Goal: Task Accomplishment & Management: Complete application form

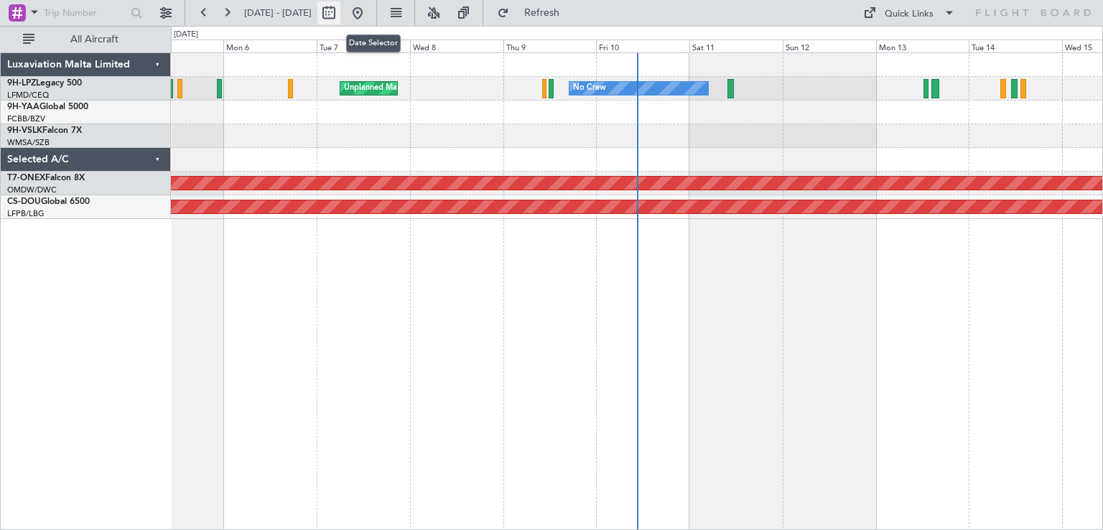
click at [340, 15] on button at bounding box center [328, 12] width 23 height 23
select select "10"
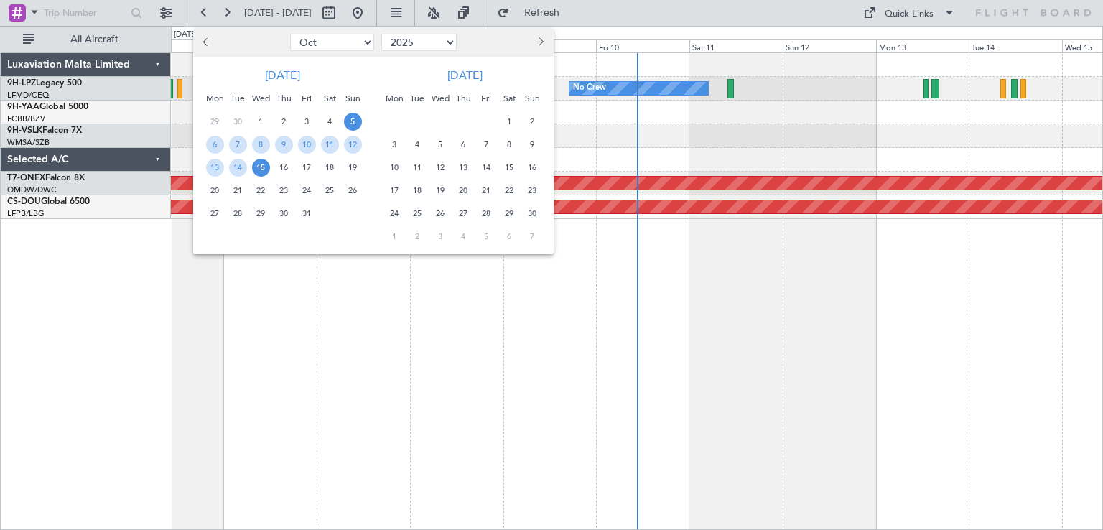
click at [444, 45] on select "2015 2016 2017 2018 2019 2020 2021 2022 2023 2024 2025 2026 2027 2028 2029 2030…" at bounding box center [418, 42] width 75 height 17
select select "2022"
click at [381, 34] on select "2015 2016 2017 2018 2019 2020 2021 2022 2023 2024 2025 2026 2027 2028 2029 2030…" at bounding box center [418, 42] width 75 height 17
click at [326, 42] on select "Jan Feb Mar Apr May Jun [DATE] Aug Sep Oct Nov Dec" at bounding box center [332, 42] width 84 height 17
select select "8"
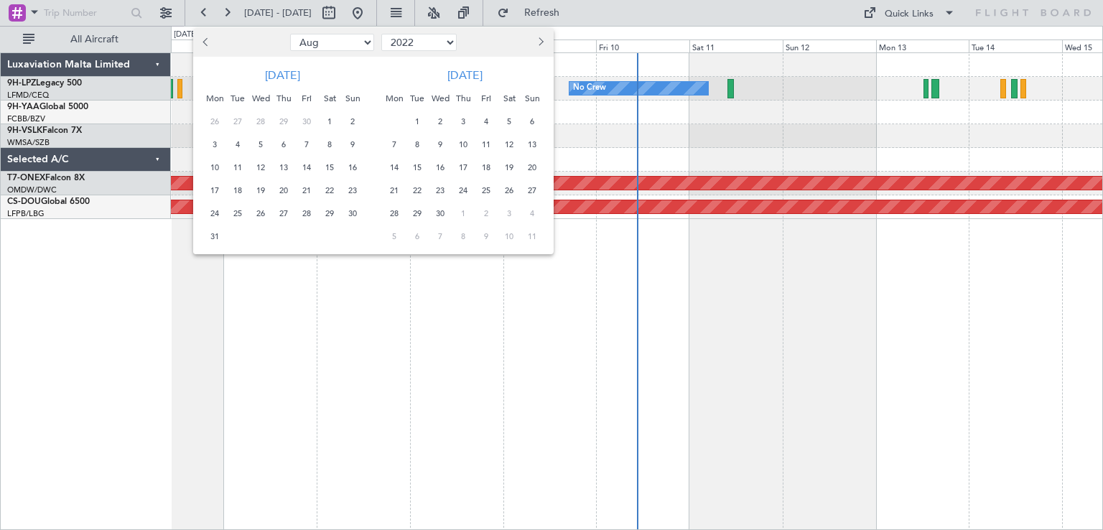
click at [290, 34] on select "Jan Feb Mar Apr May Jun [DATE] Aug Sep Oct Nov Dec" at bounding box center [332, 42] width 84 height 17
click at [218, 116] on span "1" at bounding box center [215, 122] width 18 height 18
click at [264, 213] on span "31" at bounding box center [261, 214] width 18 height 18
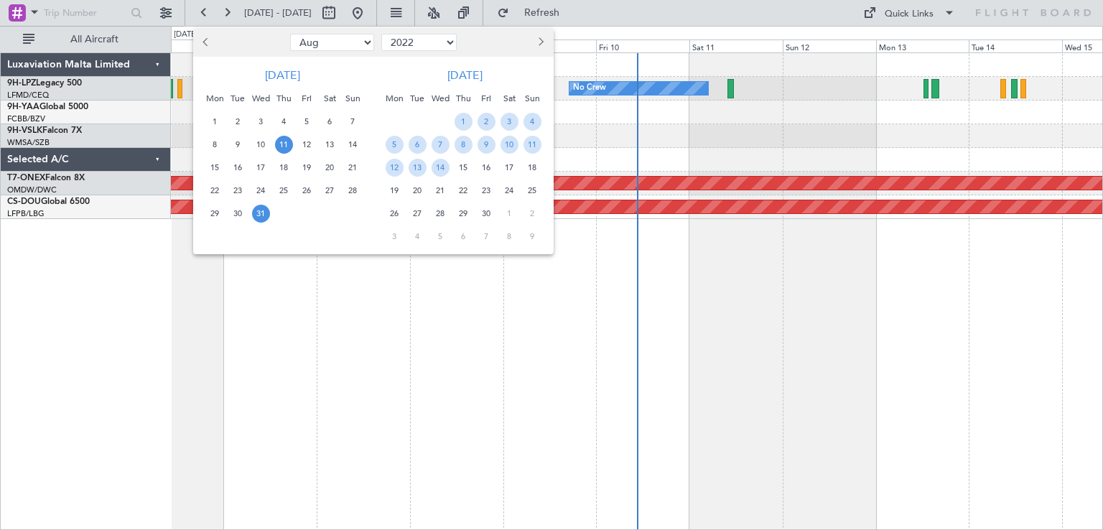
click at [286, 145] on span "11" at bounding box center [284, 145] width 18 height 18
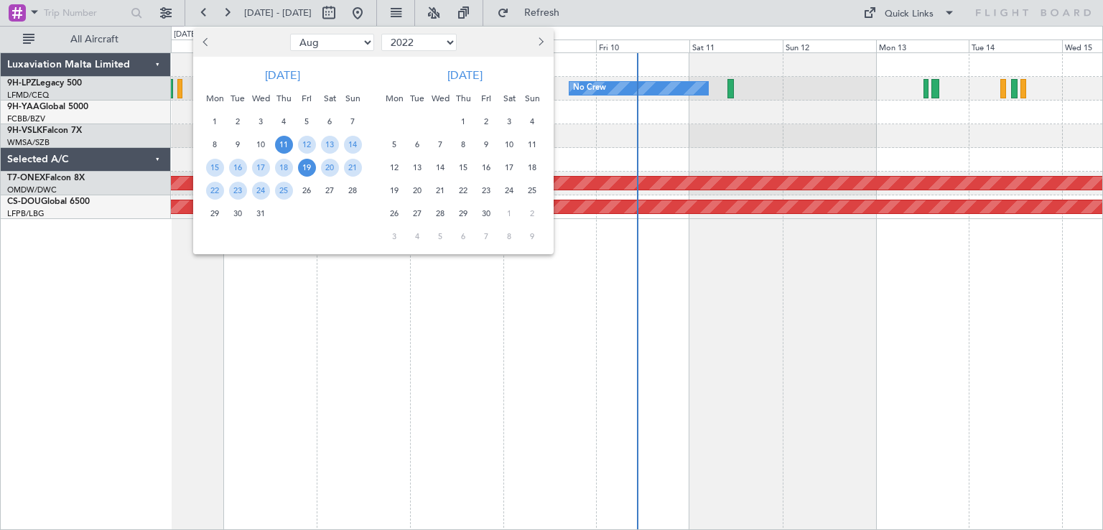
click at [311, 166] on span "19" at bounding box center [307, 168] width 18 height 18
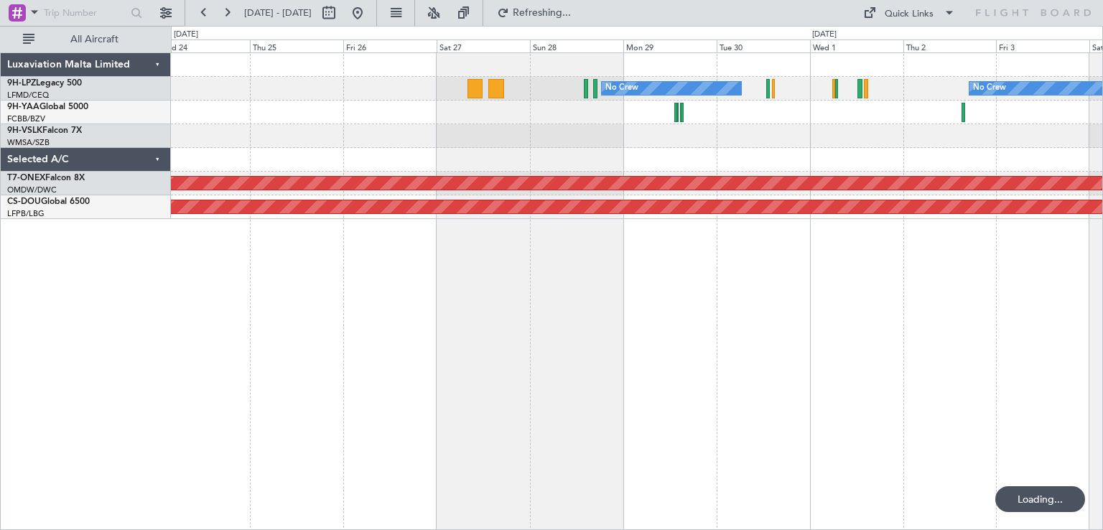
click at [311, 166] on span "19" at bounding box center [307, 168] width 18 height 18
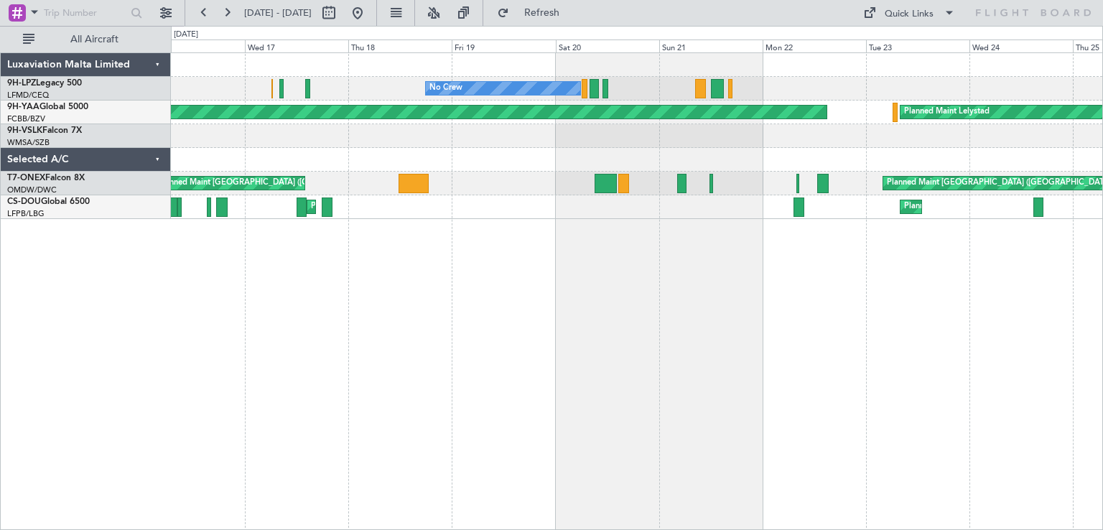
click at [124, 306] on div "No Crew Planned Maint [GEOGRAPHIC_DATA] ([GEOGRAPHIC_DATA]) No Crew Planned Mai…" at bounding box center [551, 278] width 1103 height 504
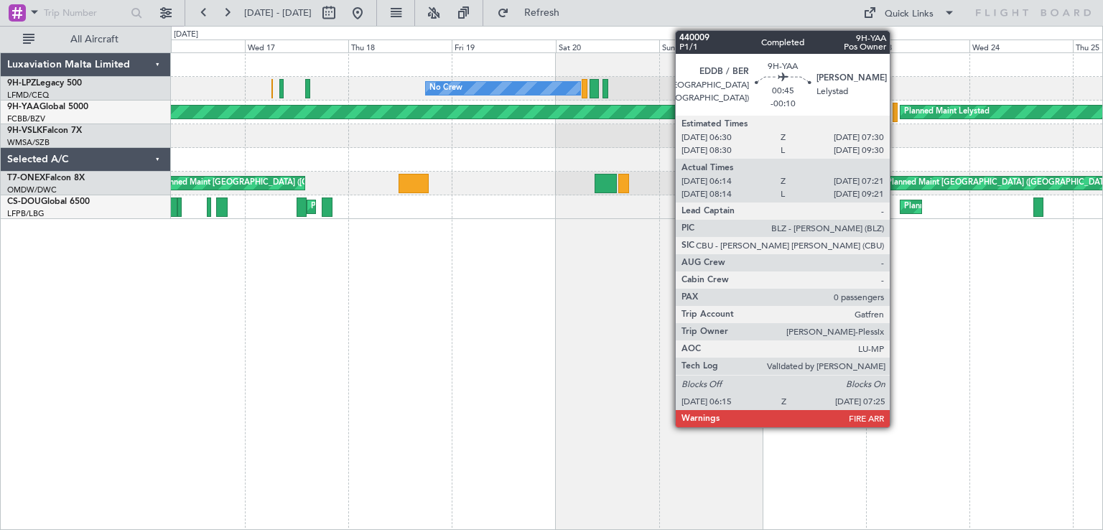
click at [896, 114] on div at bounding box center [895, 112] width 6 height 19
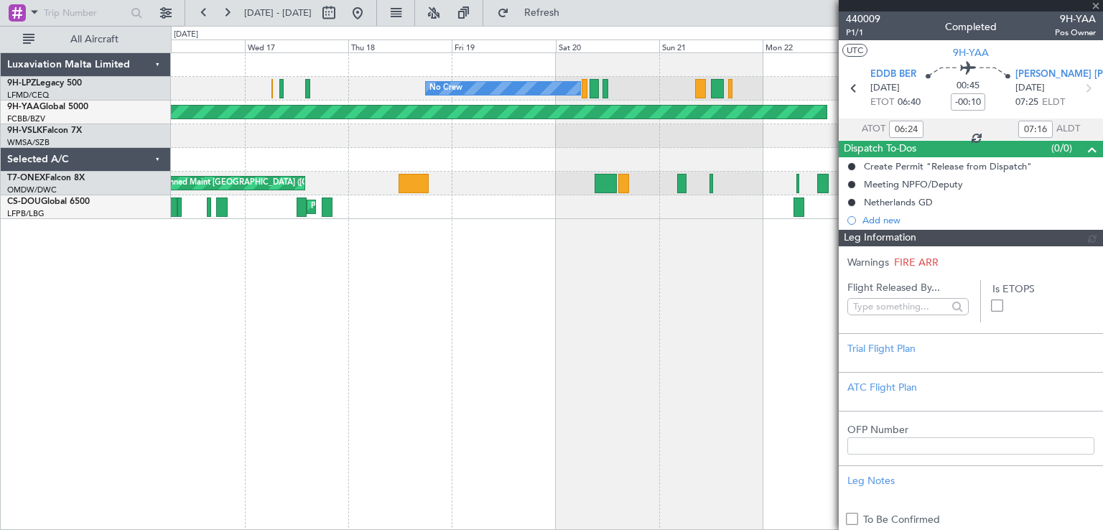
type input "[PERSON_NAME] (ANC)"
type input "4814"
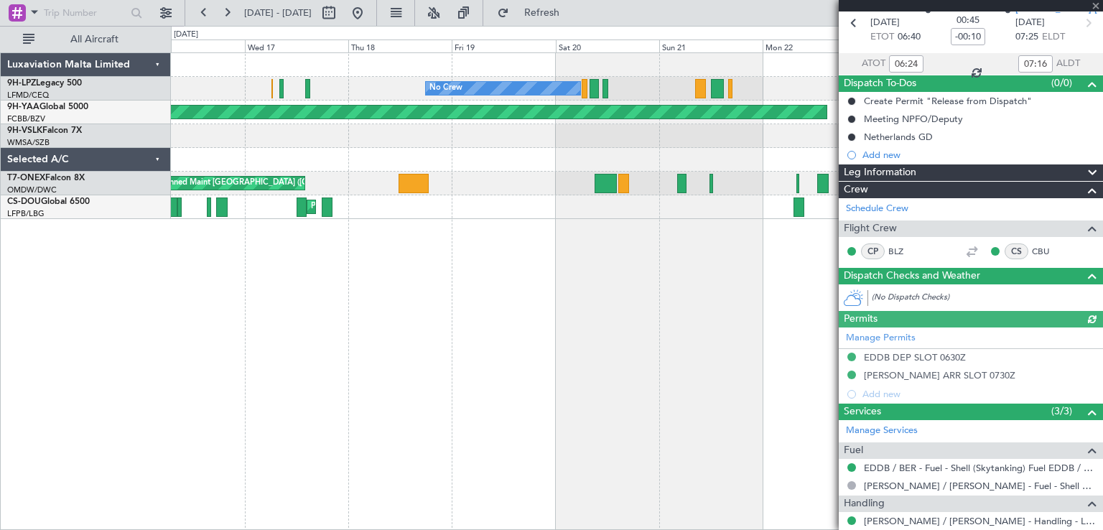
scroll to position [121, 0]
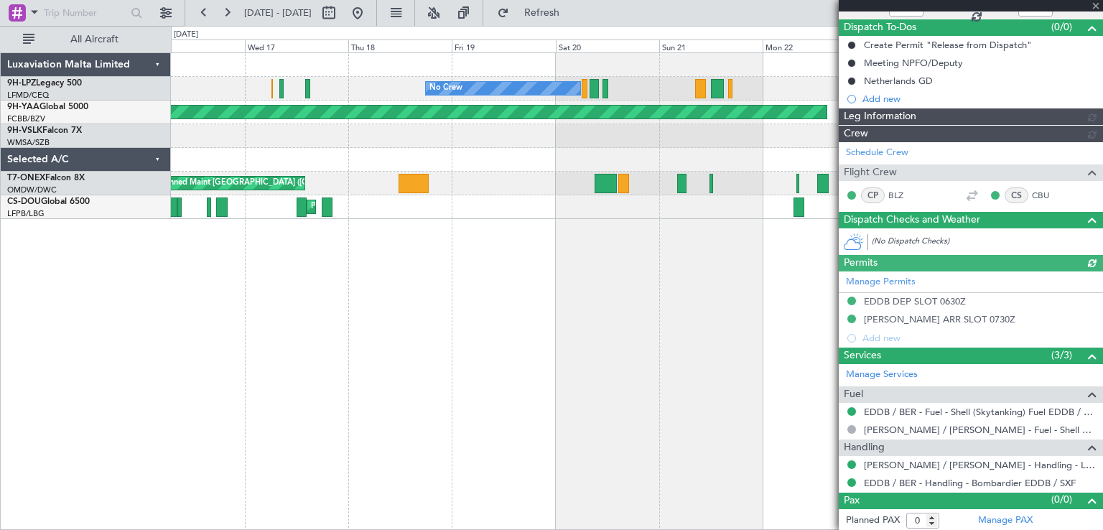
type input "[PERSON_NAME] (ANC)"
type input "4814"
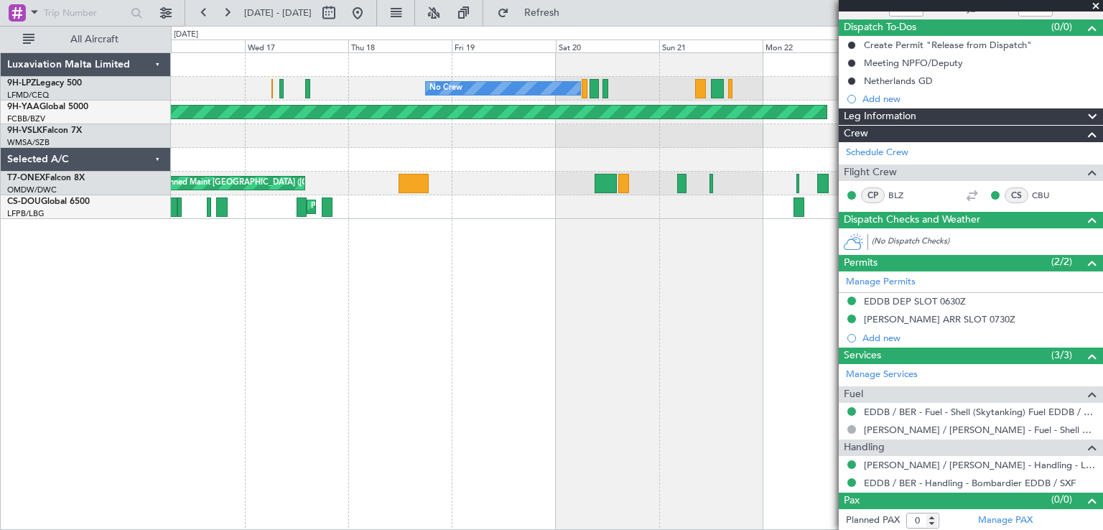
type input "[PERSON_NAME] (ANC)"
type input "4814"
type input "[PERSON_NAME] (ANC)"
type input "4814"
type input "[PERSON_NAME] (ANC)"
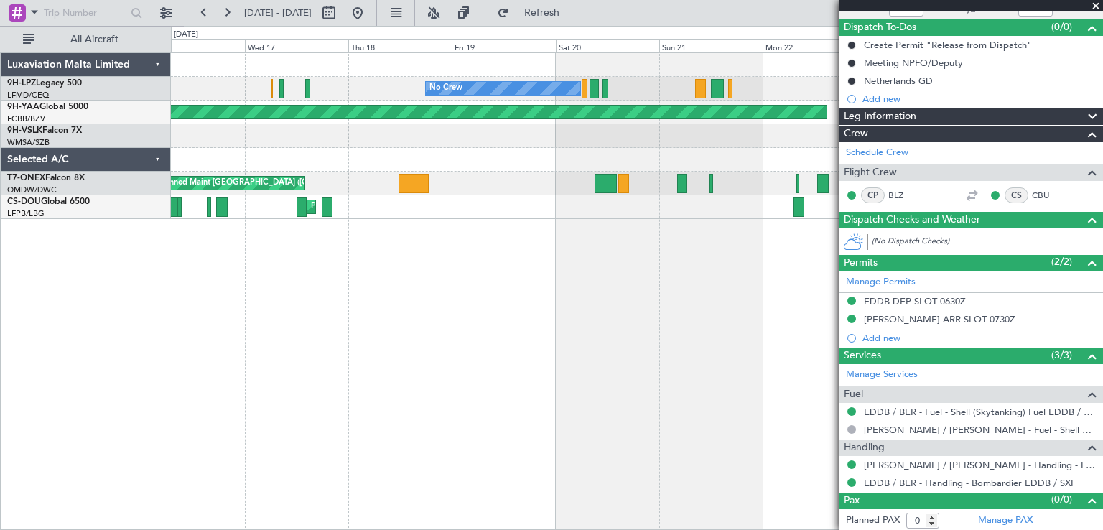
type input "4814"
type input "[PERSON_NAME] (ANC)"
type input "4814"
